Goal: Information Seeking & Learning: Compare options

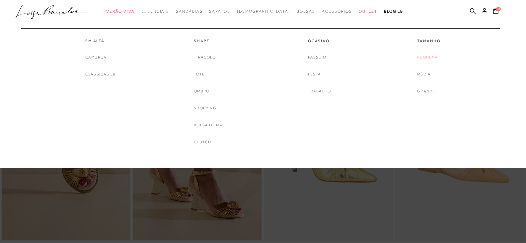
click at [429, 57] on link "Pequena" at bounding box center [427, 57] width 21 height 7
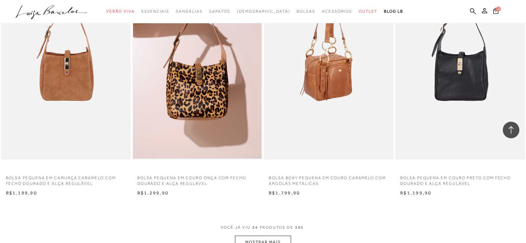
scroll to position [1295, 0]
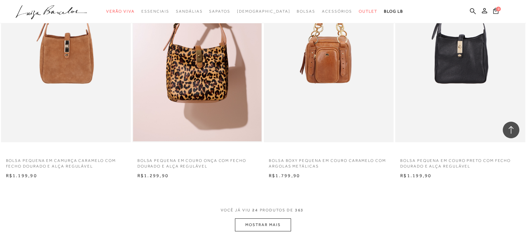
click at [276, 229] on button "MOSTRAR MAIS" at bounding box center [263, 224] width 56 height 13
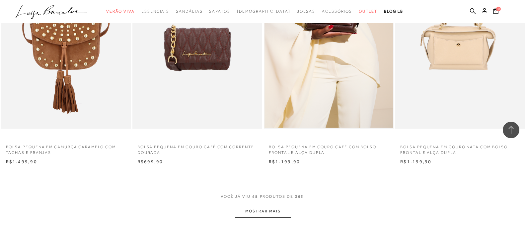
scroll to position [2723, 0]
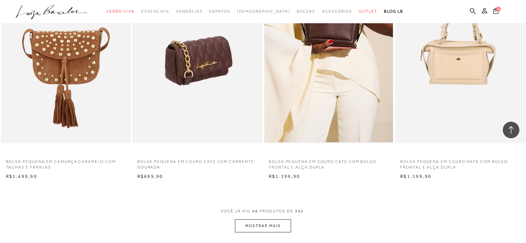
click at [211, 84] on img at bounding box center [197, 45] width 129 height 195
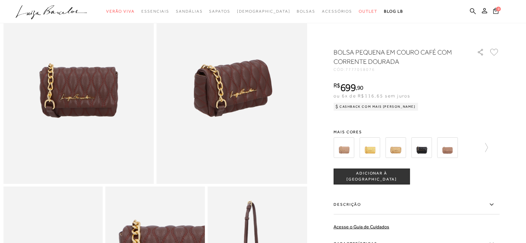
scroll to position [66, 0]
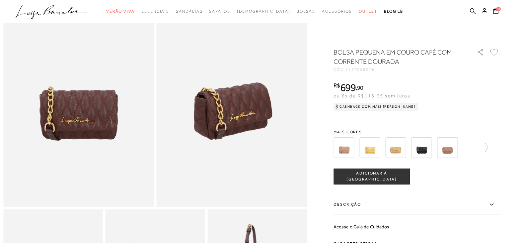
click at [491, 148] on div at bounding box center [417, 147] width 166 height 25
click at [488, 147] on icon at bounding box center [483, 147] width 9 height 9
click at [500, 151] on icon at bounding box center [495, 147] width 9 height 9
click at [337, 148] on icon at bounding box center [338, 147] width 9 height 9
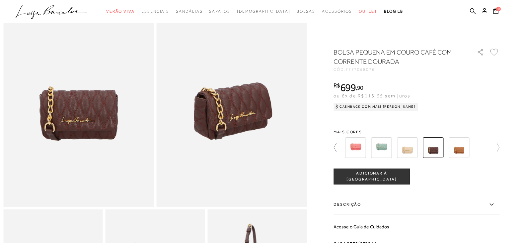
click at [337, 148] on icon at bounding box center [338, 147] width 9 height 9
click at [339, 148] on icon at bounding box center [338, 147] width 9 height 9
click at [488, 152] on link at bounding box center [483, 147] width 9 height 25
click at [414, 152] on img at bounding box center [407, 147] width 21 height 21
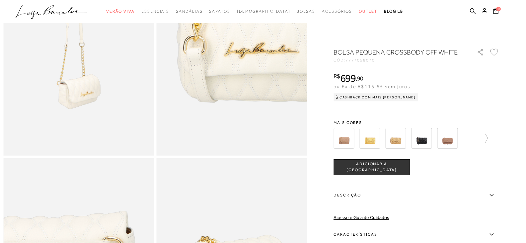
scroll to position [299, 0]
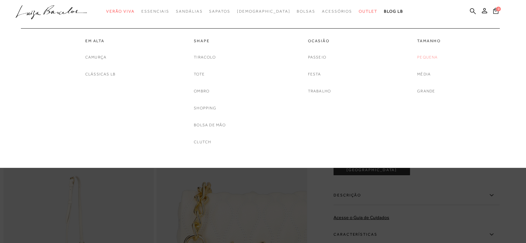
click at [423, 55] on link "Pequena" at bounding box center [427, 57] width 21 height 7
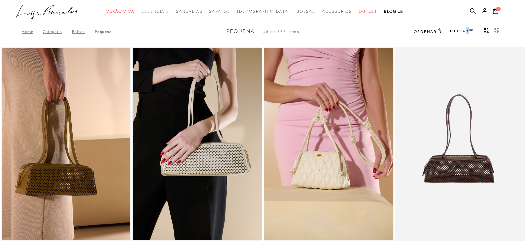
click at [466, 32] on link "FILTRAR" at bounding box center [461, 31] width 23 height 5
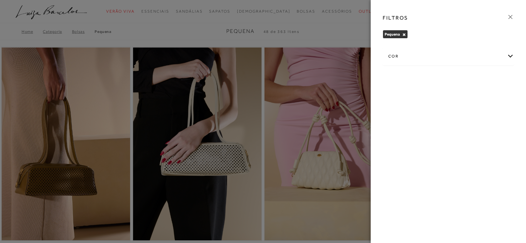
click at [458, 54] on div "cor" at bounding box center [448, 56] width 131 height 18
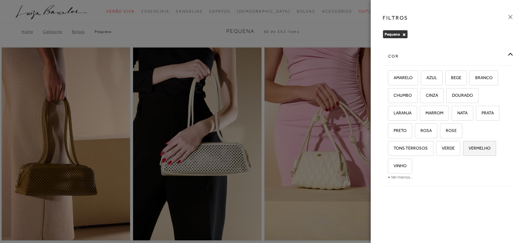
click at [479, 151] on label "VERMELHO" at bounding box center [480, 148] width 33 height 14
click at [469, 151] on input "VERMELHO" at bounding box center [465, 149] width 7 height 7
checkbox input "true"
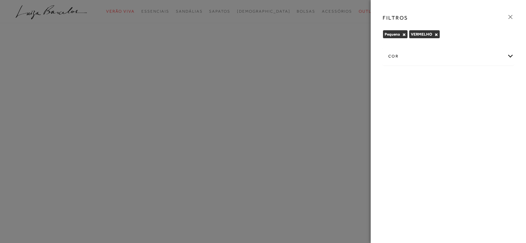
click at [302, 105] on div at bounding box center [263, 121] width 526 height 243
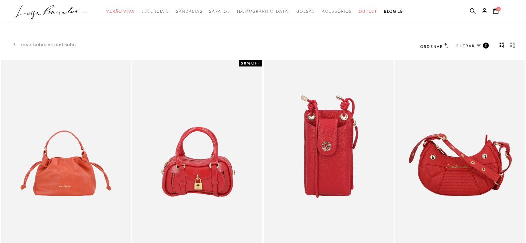
click at [477, 47] on link "FILTRAR 2" at bounding box center [473, 46] width 33 height 7
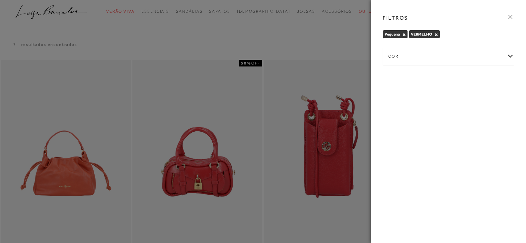
click at [458, 53] on div "cor" at bounding box center [448, 56] width 131 height 18
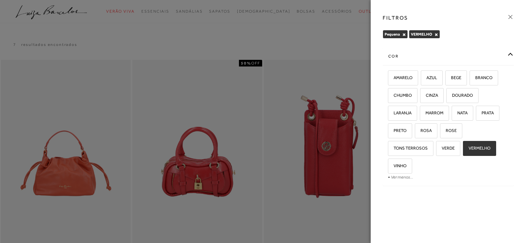
click at [435, 34] on button "×" at bounding box center [437, 34] width 4 height 5
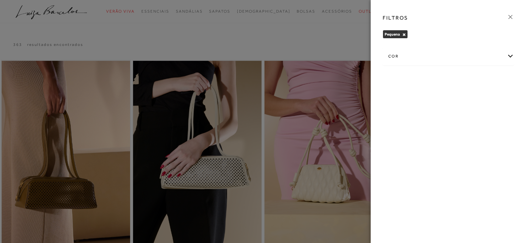
click at [441, 63] on div "cor" at bounding box center [448, 56] width 131 height 18
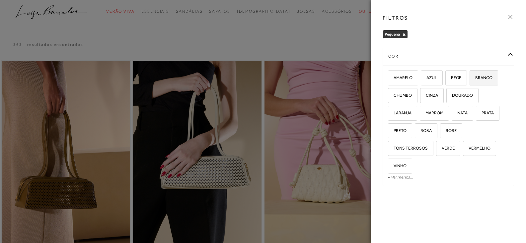
click at [480, 76] on span "BRANCO" at bounding box center [482, 77] width 22 height 5
click at [476, 76] on input "BRANCO" at bounding box center [472, 78] width 7 height 7
checkbox input "true"
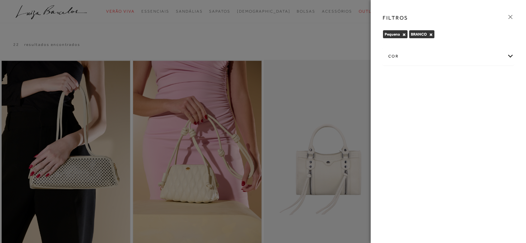
click at [353, 92] on div at bounding box center [263, 121] width 526 height 243
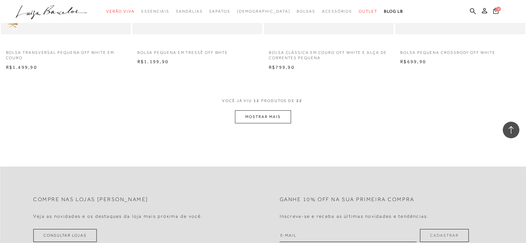
scroll to position [697, 0]
click at [271, 114] on button "MOSTRAR MAIS" at bounding box center [263, 116] width 56 height 13
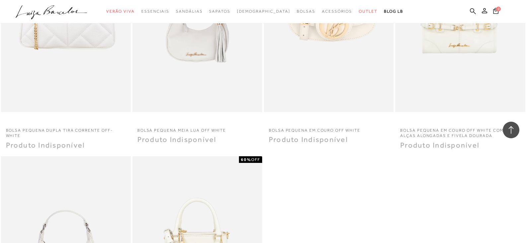
scroll to position [1096, 0]
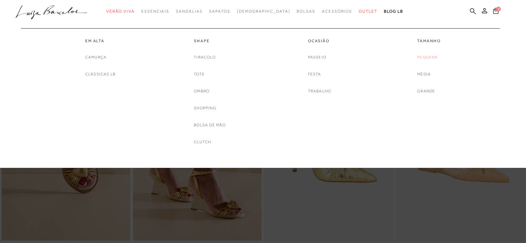
click at [427, 60] on link "Pequena" at bounding box center [427, 57] width 21 height 7
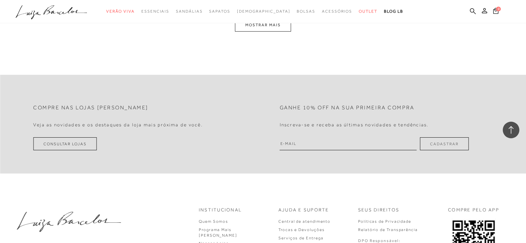
scroll to position [1428, 0]
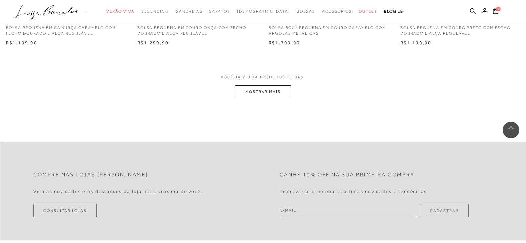
click at [268, 98] on button "MOSTRAR MAIS" at bounding box center [263, 91] width 56 height 13
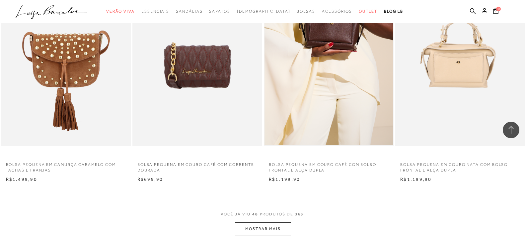
scroll to position [2723, 0]
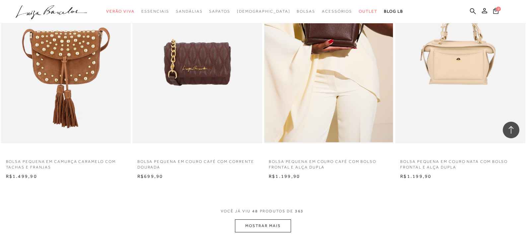
click at [261, 229] on button "MOSTRAR MAIS" at bounding box center [263, 225] width 56 height 13
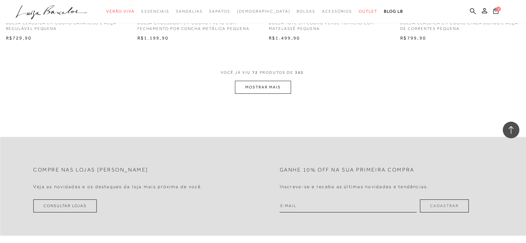
scroll to position [4318, 0]
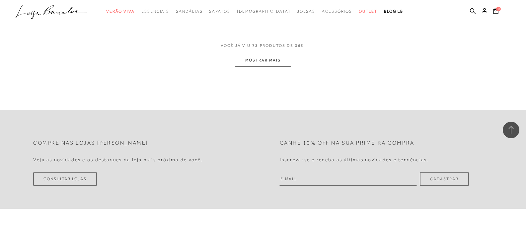
click at [259, 67] on button "MOSTRAR MAIS" at bounding box center [263, 60] width 56 height 13
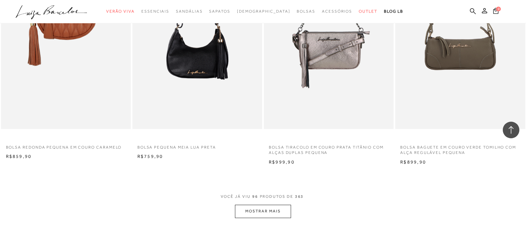
scroll to position [5646, 0]
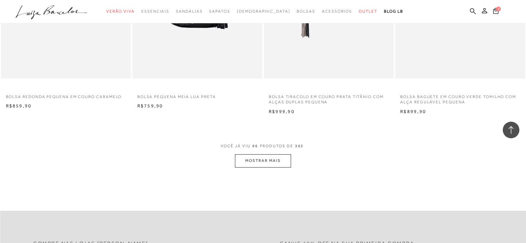
click at [263, 167] on button "MOSTRAR MAIS" at bounding box center [263, 160] width 56 height 13
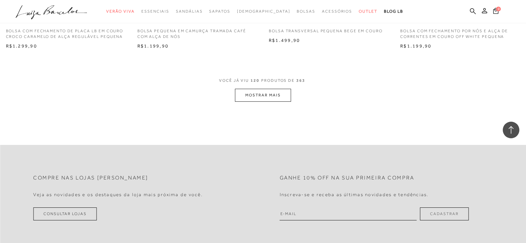
scroll to position [7174, 0]
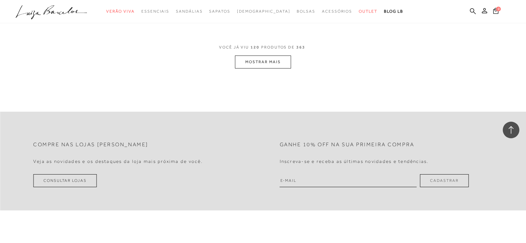
click at [273, 68] on button "MOSTRAR MAIS" at bounding box center [263, 61] width 56 height 13
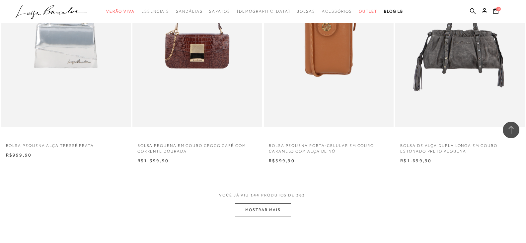
scroll to position [8536, 0]
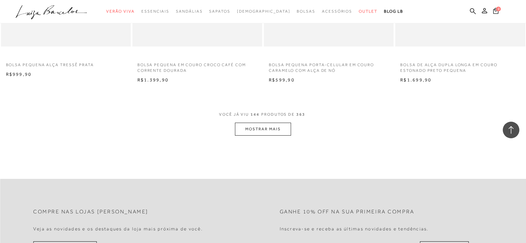
click at [253, 136] on button "MOSTRAR MAIS" at bounding box center [263, 129] width 56 height 13
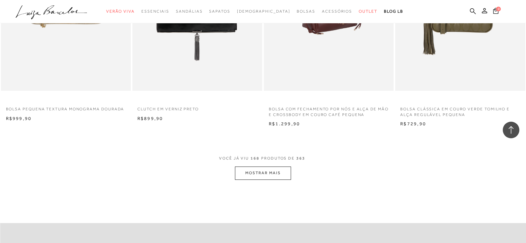
scroll to position [9931, 0]
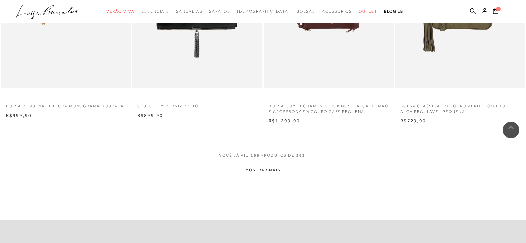
click at [273, 176] on button "MOSTRAR MAIS" at bounding box center [263, 169] width 56 height 13
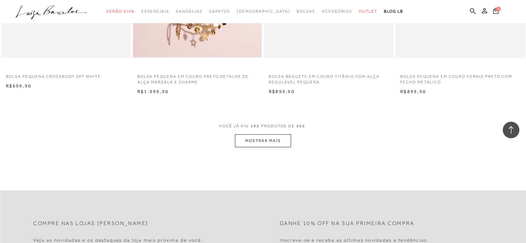
scroll to position [11392, 0]
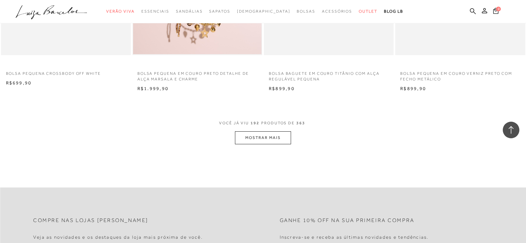
click at [274, 141] on button "MOSTRAR MAIS" at bounding box center [263, 137] width 56 height 13
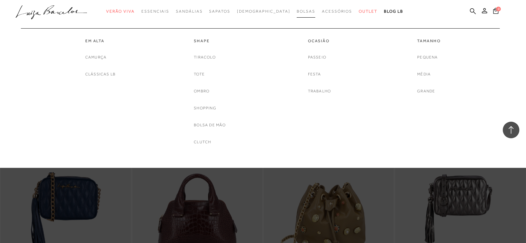
scroll to position [12222, 0]
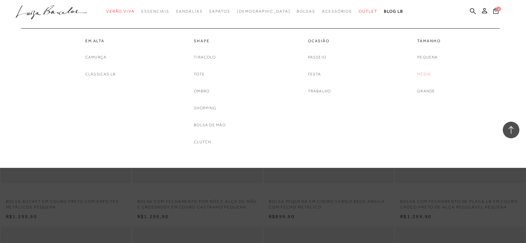
click at [428, 73] on link "Média" at bounding box center [424, 74] width 14 height 7
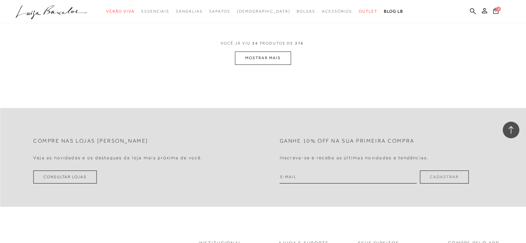
scroll to position [1490, 0]
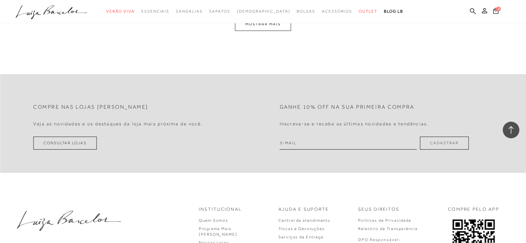
click at [278, 29] on button "MOSTRAR MAIS" at bounding box center [263, 24] width 56 height 13
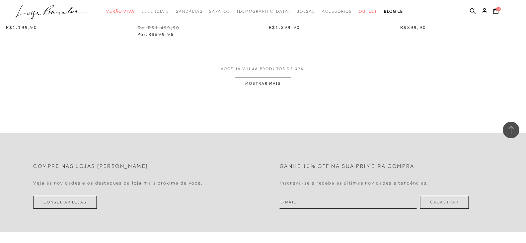
scroll to position [2860, 0]
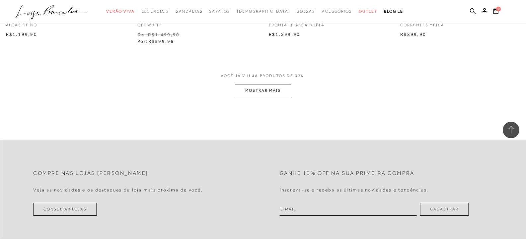
click at [267, 90] on button "MOSTRAR MAIS" at bounding box center [263, 90] width 56 height 13
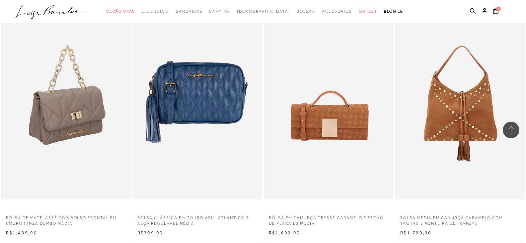
scroll to position [3391, 0]
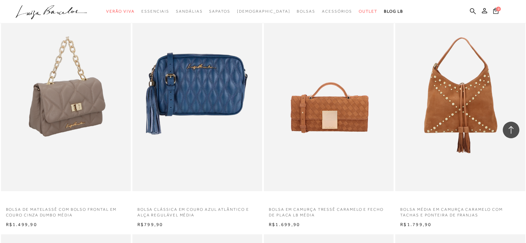
click at [82, 103] on img at bounding box center [66, 93] width 129 height 195
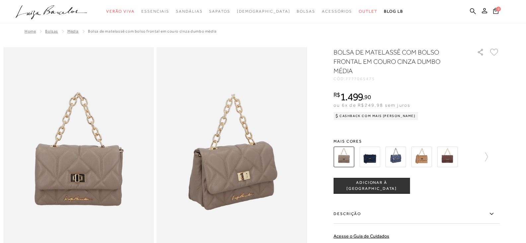
click at [375, 159] on img at bounding box center [370, 156] width 21 height 21
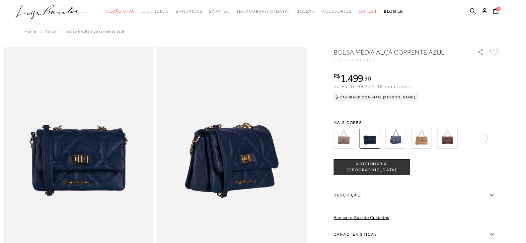
click at [453, 138] on img at bounding box center [447, 138] width 21 height 21
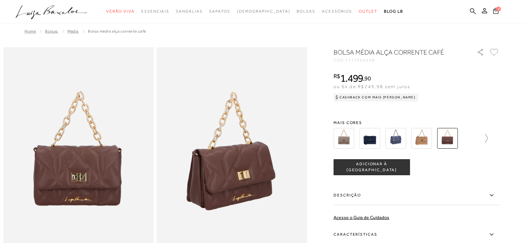
click at [488, 138] on icon at bounding box center [483, 138] width 9 height 9
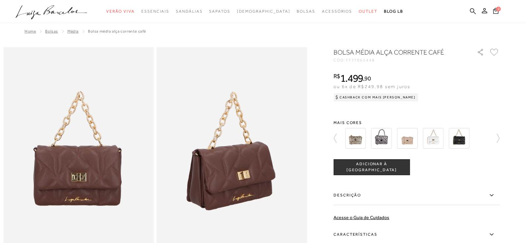
click at [434, 140] on img at bounding box center [433, 138] width 21 height 21
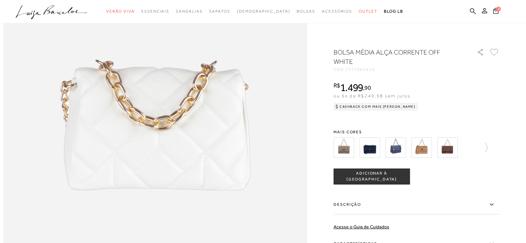
scroll to position [432, 0]
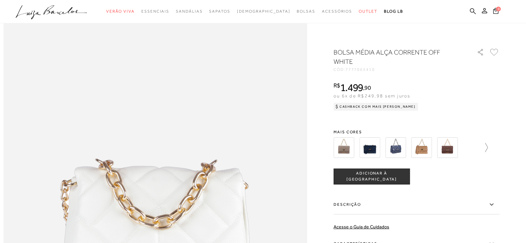
click at [487, 151] on icon at bounding box center [483, 147] width 9 height 9
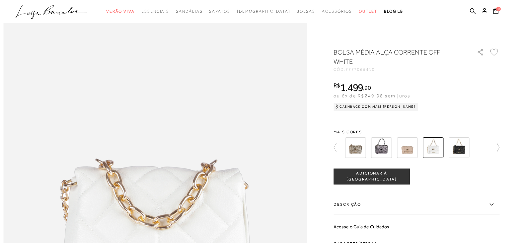
click at [489, 150] on div at bounding box center [417, 147] width 166 height 25
click at [495, 150] on icon at bounding box center [495, 147] width 9 height 9
click at [500, 150] on icon at bounding box center [495, 147] width 9 height 9
click at [341, 150] on icon at bounding box center [338, 147] width 9 height 9
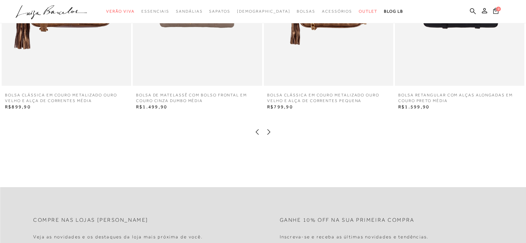
scroll to position [1111, 0]
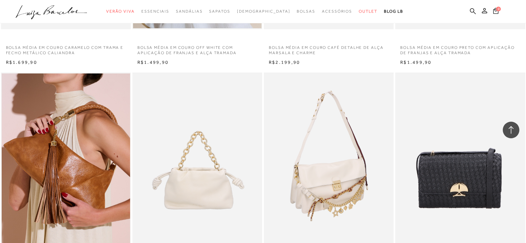
scroll to position [1195, 0]
